Goal: Information Seeking & Learning: Learn about a topic

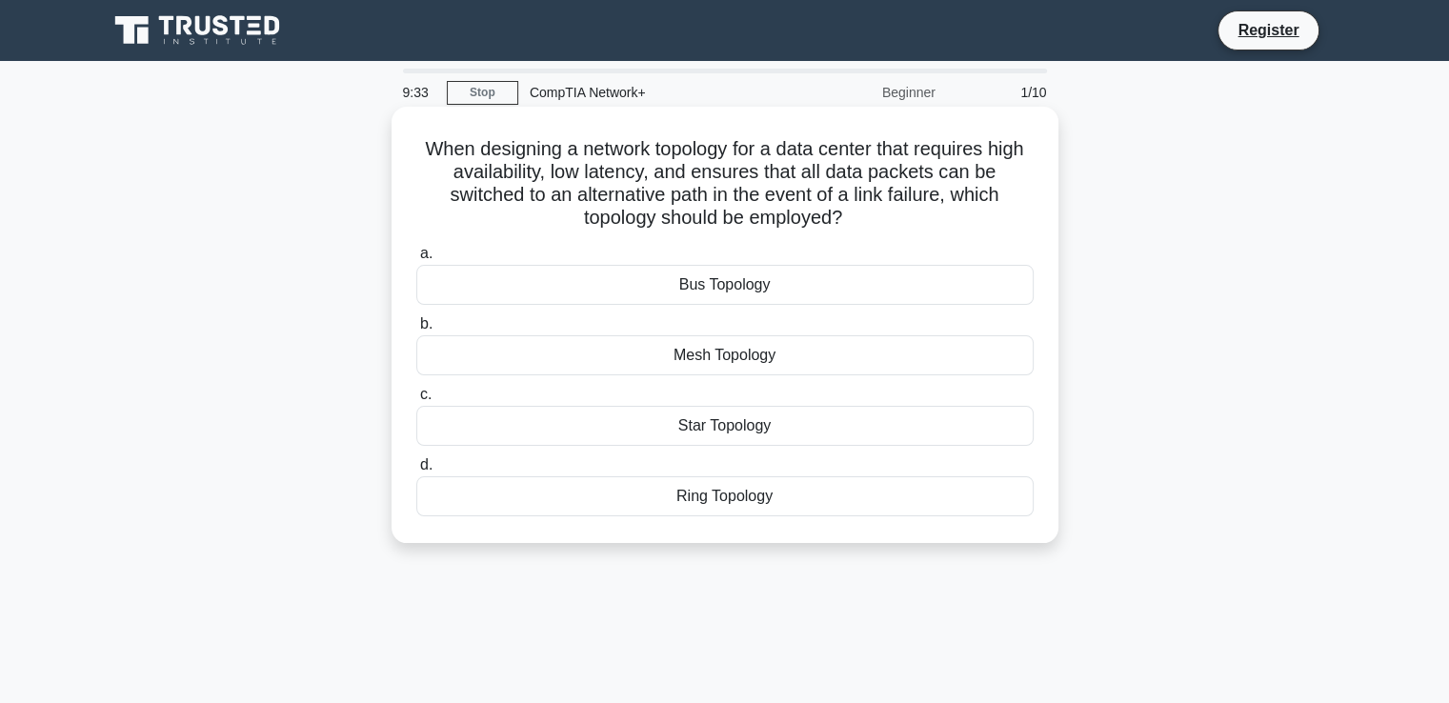
click at [796, 359] on div "Mesh Topology" at bounding box center [724, 355] width 617 height 40
click at [416, 331] on input "b. Mesh Topology" at bounding box center [416, 324] width 0 height 12
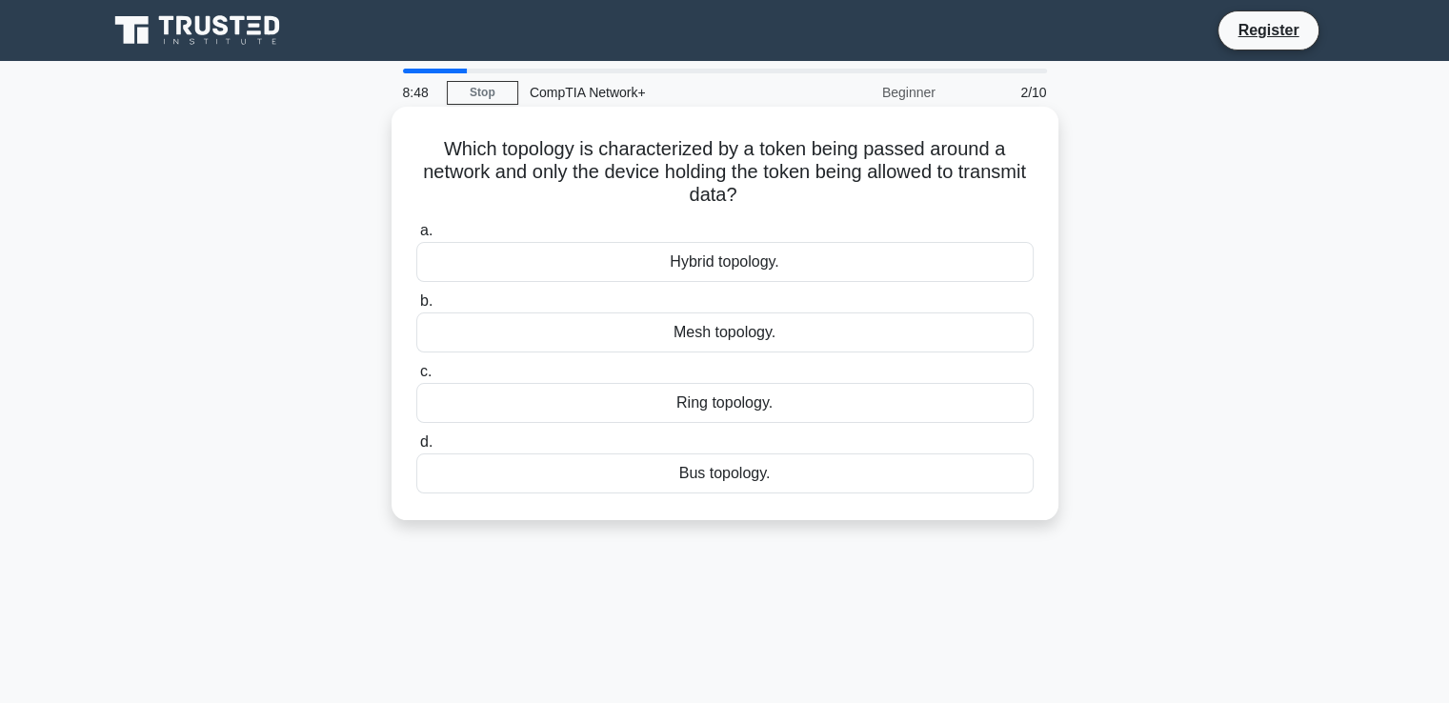
click at [744, 413] on div "Ring topology." at bounding box center [724, 403] width 617 height 40
click at [416, 378] on input "c. Ring topology." at bounding box center [416, 372] width 0 height 12
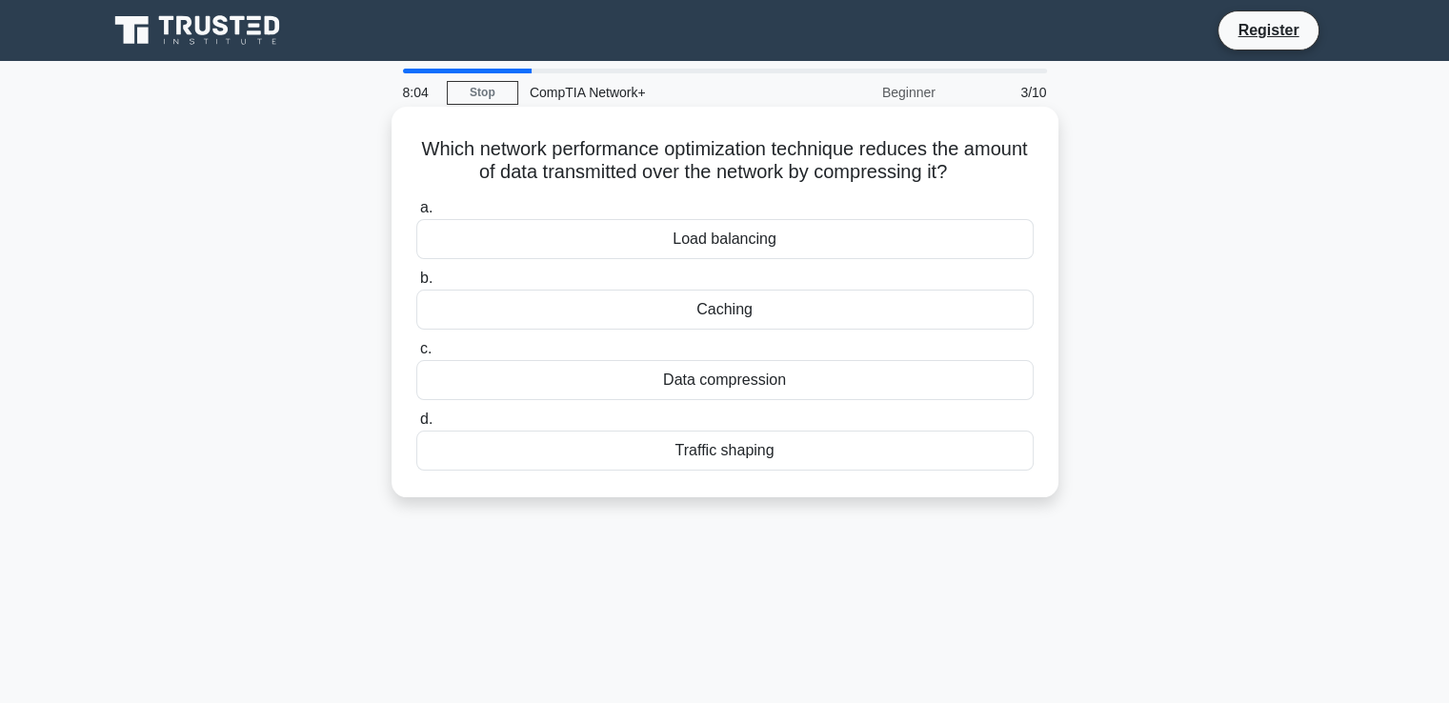
click at [713, 381] on div "Data compression" at bounding box center [724, 380] width 617 height 40
click at [416, 355] on input "c. Data compression" at bounding box center [416, 349] width 0 height 12
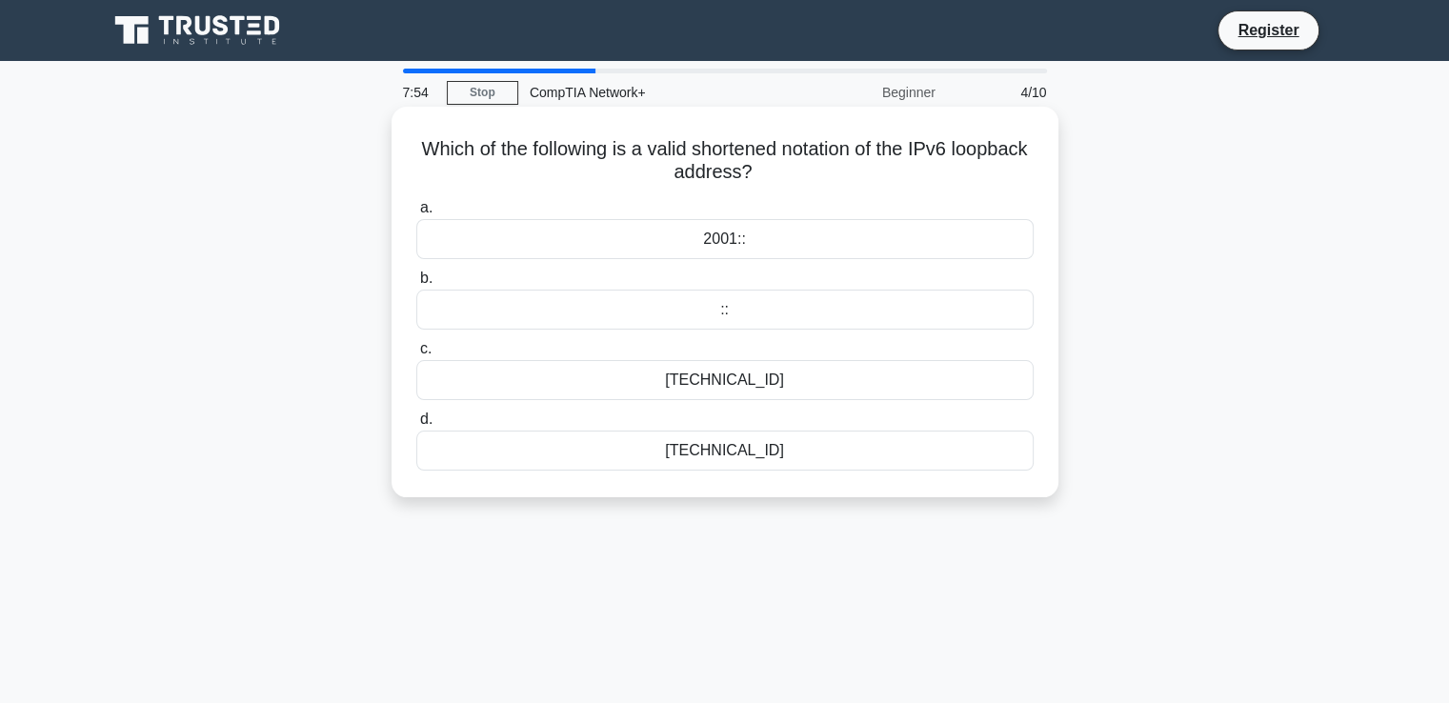
click at [747, 316] on div "::" at bounding box center [724, 310] width 617 height 40
click at [416, 285] on input "b. ::" at bounding box center [416, 278] width 0 height 12
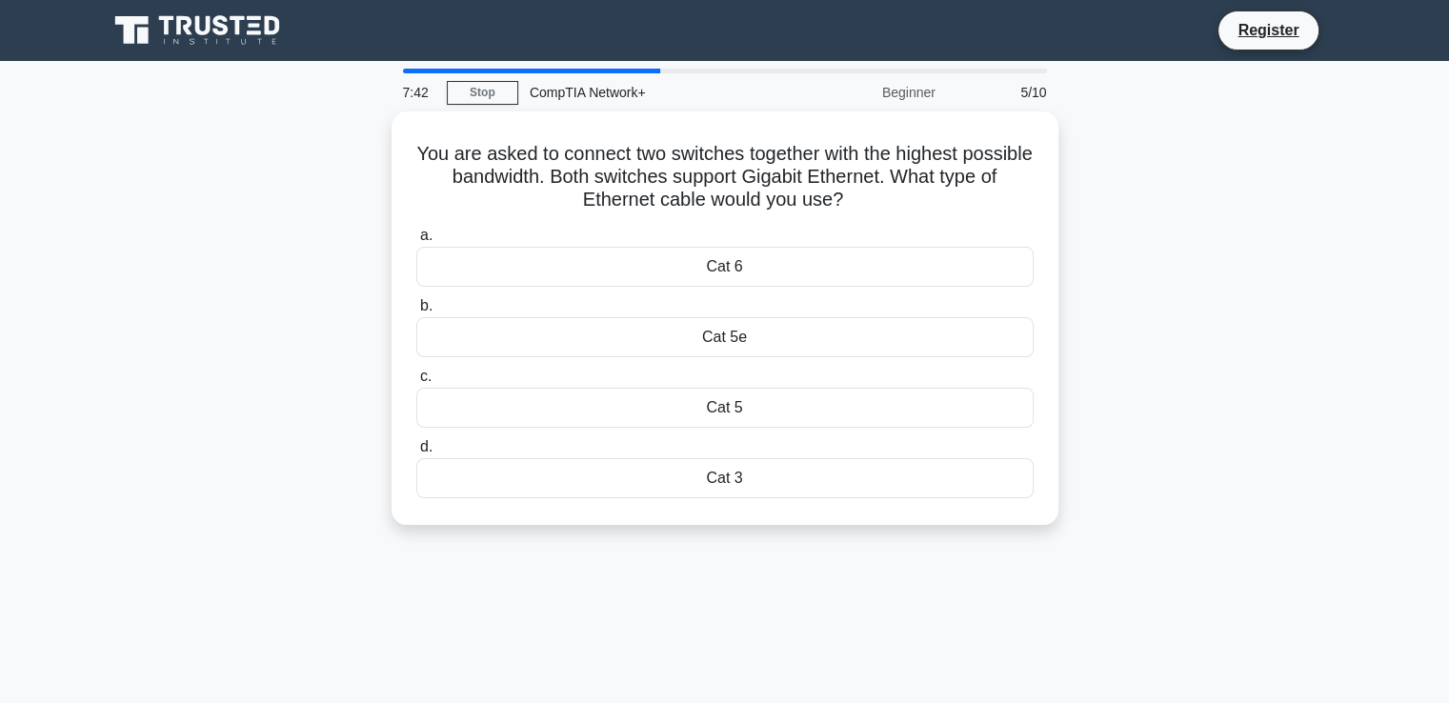
drag, startPoint x: 225, startPoint y: 1, endPoint x: 229, endPoint y: 344, distance: 342.9
click at [229, 344] on div "You are asked to connect two switches together with the highest possible bandwi…" at bounding box center [724, 329] width 1257 height 436
